Goal: Information Seeking & Learning: Learn about a topic

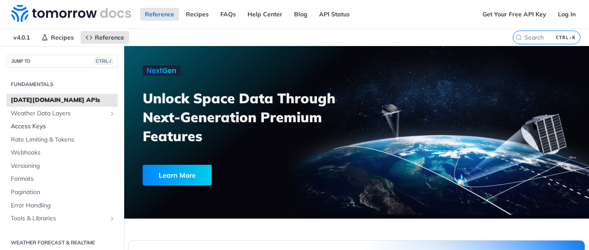
click at [67, 126] on span "Access Keys" at bounding box center [63, 126] width 105 height 9
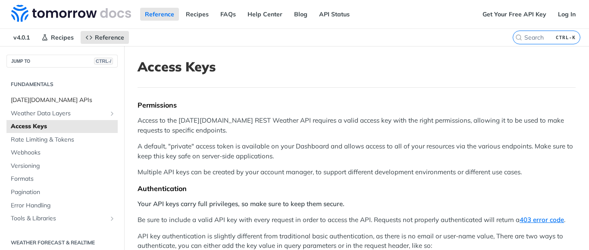
click at [69, 100] on span "[DATE][DOMAIN_NAME] APIs" at bounding box center [63, 100] width 105 height 9
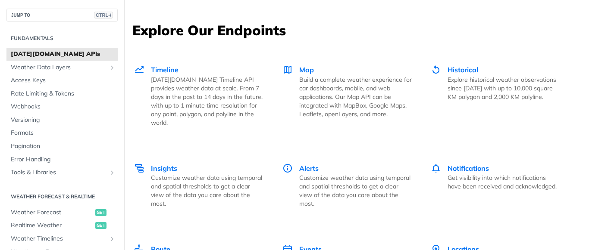
scroll to position [1172, 0]
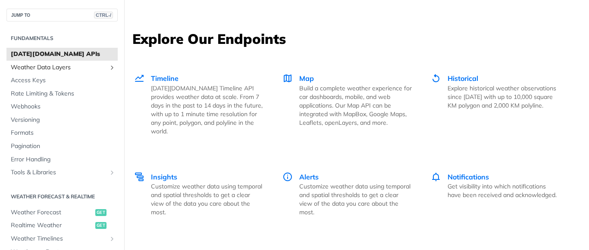
click at [75, 68] on span "Weather Data Layers" at bounding box center [59, 67] width 96 height 9
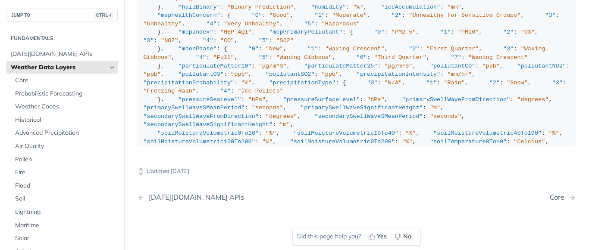
scroll to position [948, 0]
